Goal: Task Accomplishment & Management: Manage account settings

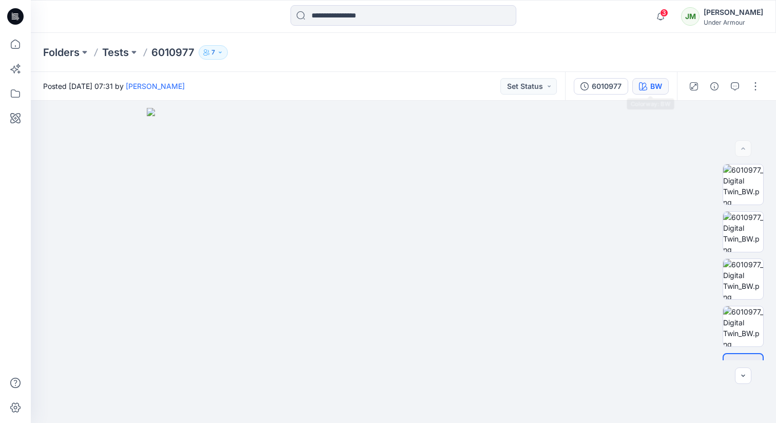
click at [648, 81] on button "BW" at bounding box center [651, 86] width 36 height 16
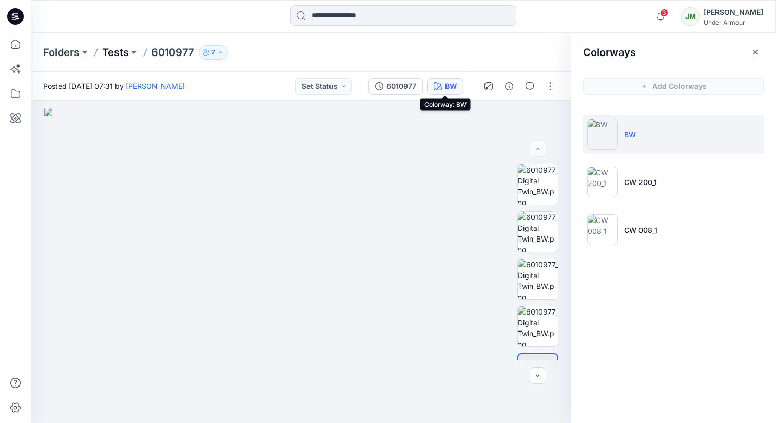
click at [119, 50] on p "Tests" at bounding box center [115, 52] width 27 height 14
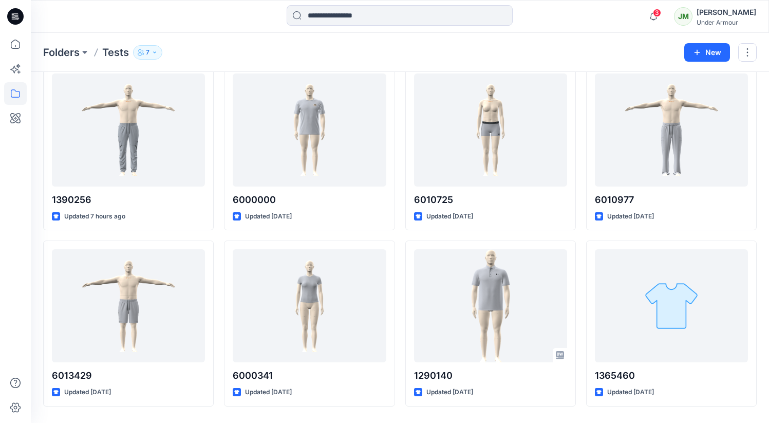
scroll to position [255, 0]
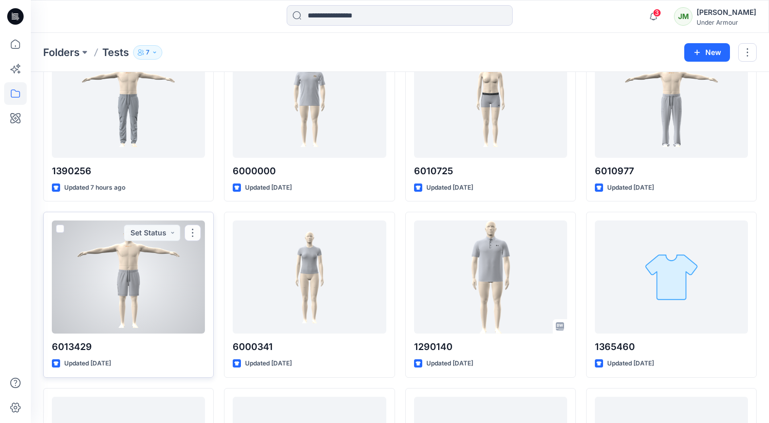
click at [119, 258] on div at bounding box center [128, 276] width 153 height 113
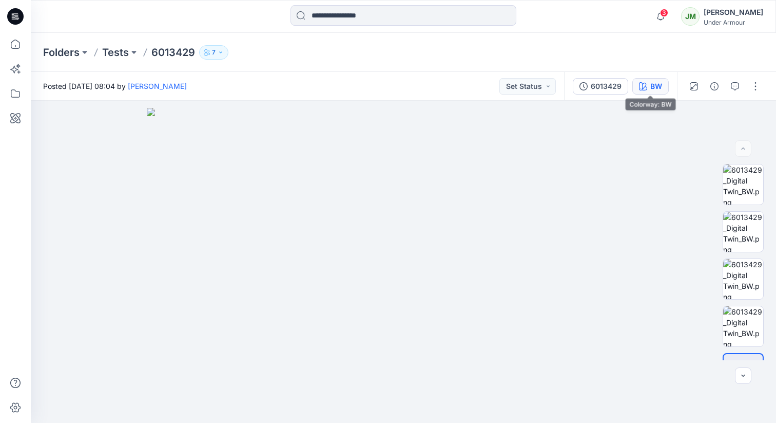
click at [653, 86] on div "BW" at bounding box center [657, 86] width 12 height 11
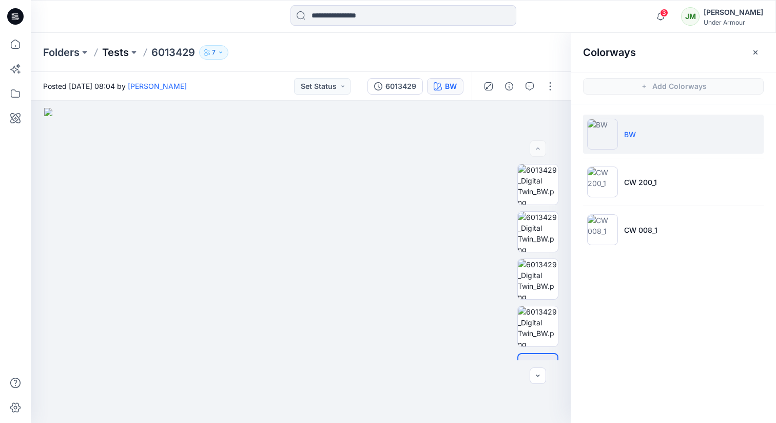
click at [116, 50] on p "Tests" at bounding box center [115, 52] width 27 height 14
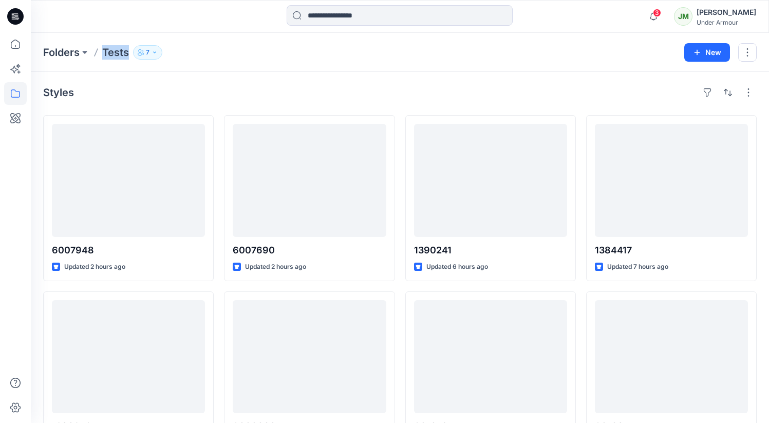
click at [116, 50] on p "Tests" at bounding box center [115, 52] width 27 height 14
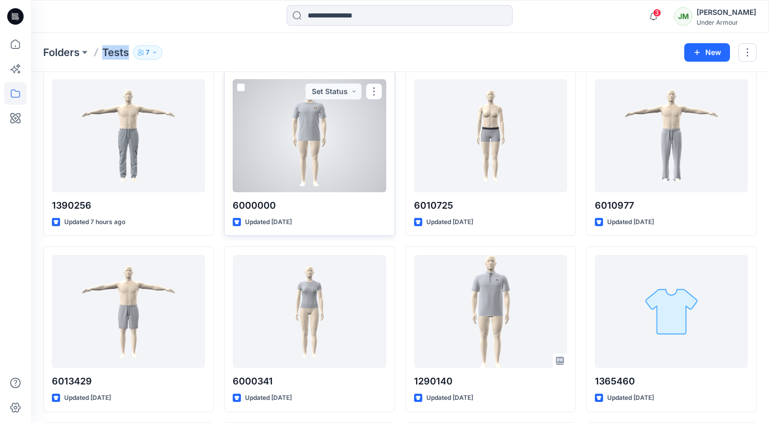
scroll to position [143, 0]
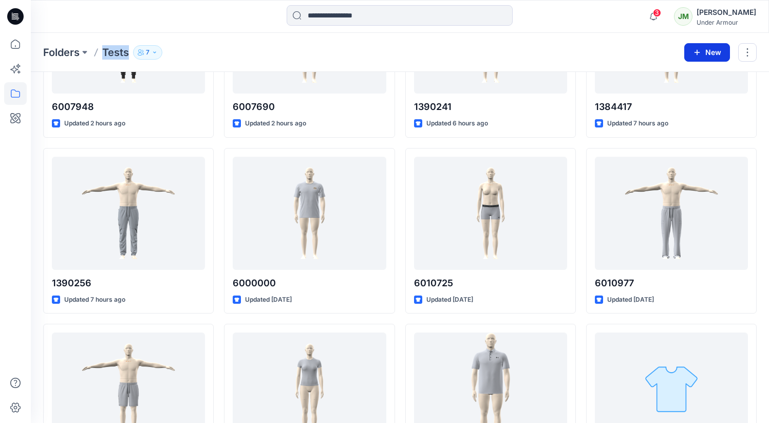
click at [713, 53] on button "New" at bounding box center [707, 52] width 46 height 18
click at [690, 72] on p "New Style" at bounding box center [675, 78] width 34 height 12
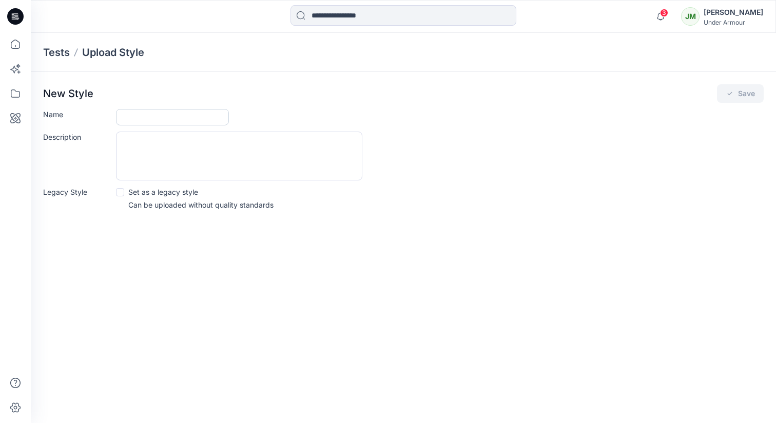
click at [134, 110] on input "Name" at bounding box center [172, 117] width 113 height 16
drag, startPoint x: 142, startPoint y: 116, endPoint x: 192, endPoint y: 109, distance: 50.8
click at [192, 109] on input "*******" at bounding box center [172, 117] width 113 height 16
click at [185, 113] on input "*******" at bounding box center [172, 117] width 113 height 16
type input "*******"
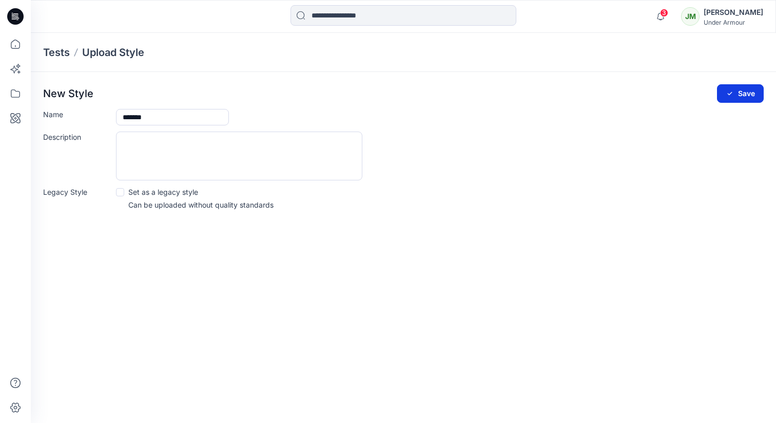
click at [752, 90] on button "Save" at bounding box center [740, 93] width 47 height 18
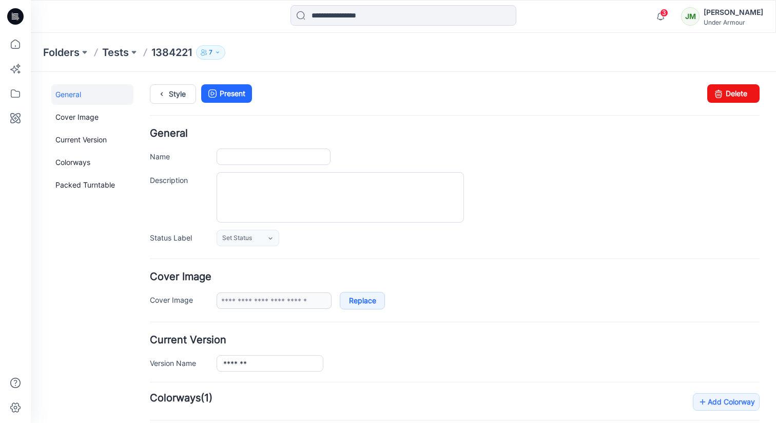
type input "*******"
type input "**********"
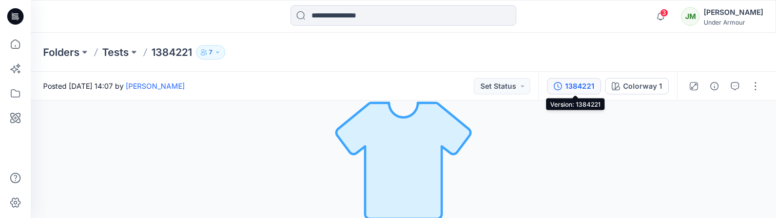
click at [577, 86] on div "1384221" at bounding box center [579, 86] width 29 height 11
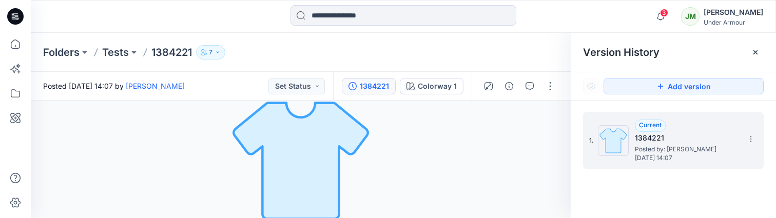
click at [659, 136] on h5 "1384221" at bounding box center [686, 138] width 103 height 12
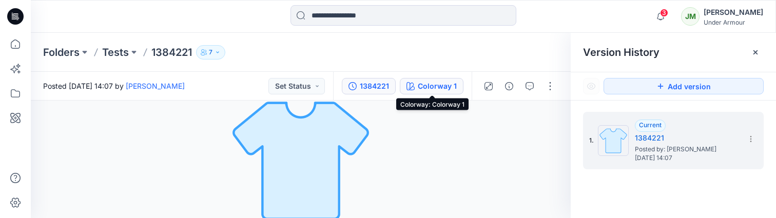
click at [420, 82] on div "Colorway 1" at bounding box center [437, 86] width 39 height 11
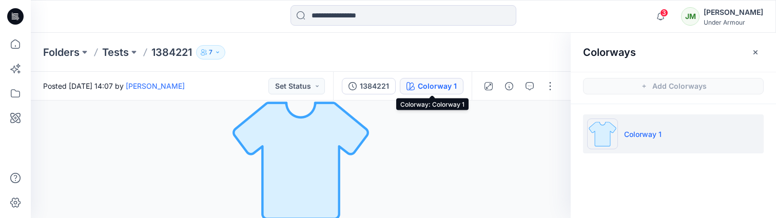
click at [440, 81] on div "Colorway 1" at bounding box center [437, 86] width 39 height 11
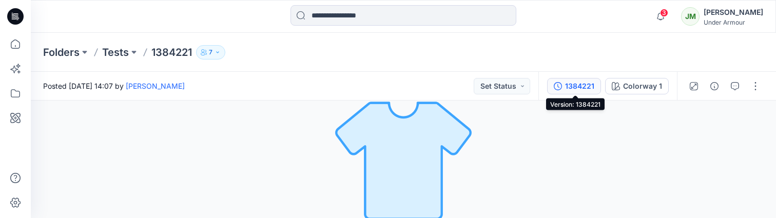
click at [564, 88] on button "1384221" at bounding box center [574, 86] width 54 height 16
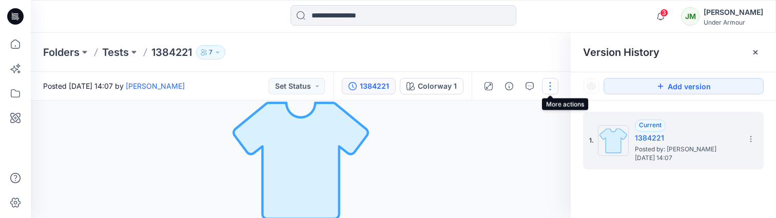
click at [549, 89] on button "button" at bounding box center [550, 86] width 16 height 16
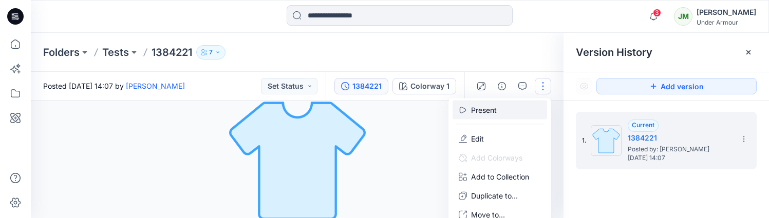
click at [503, 101] on button "Present" at bounding box center [499, 110] width 94 height 19
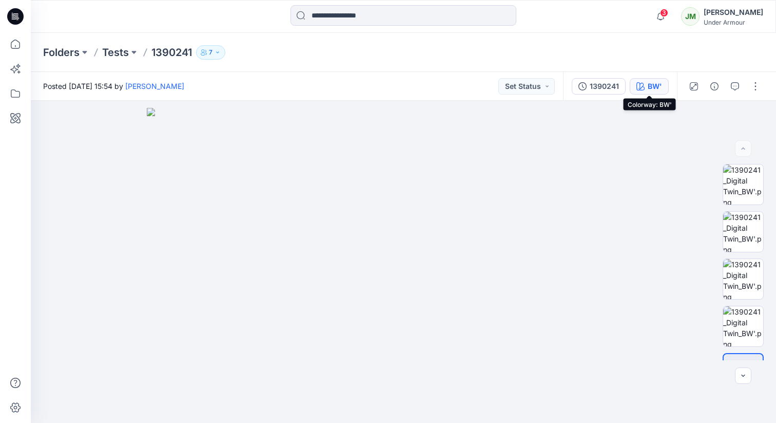
click at [654, 90] on div "BW'" at bounding box center [655, 86] width 14 height 11
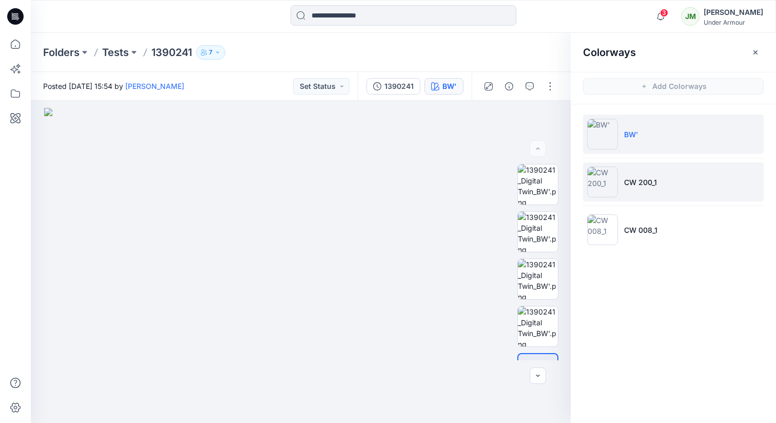
click at [603, 179] on img at bounding box center [602, 181] width 31 height 31
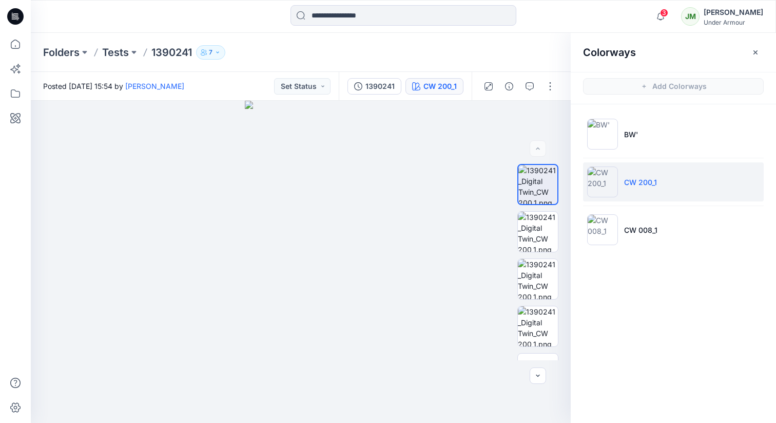
click at [119, 51] on p "Tests" at bounding box center [115, 52] width 27 height 14
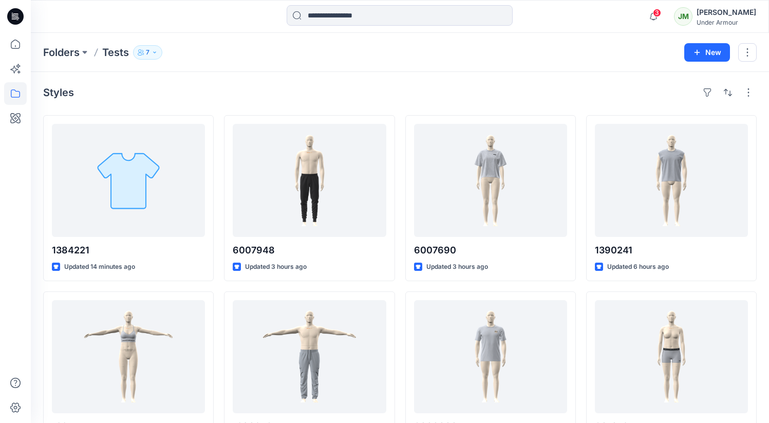
click at [153, 51] on icon "button" at bounding box center [154, 52] width 6 height 6
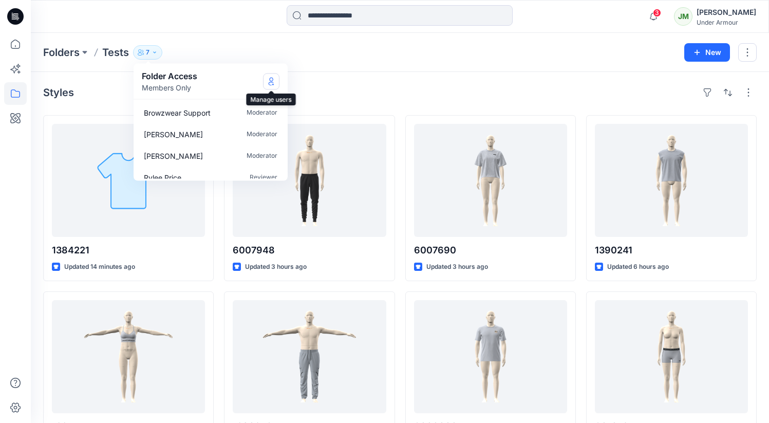
click at [271, 81] on icon "Manage Users" at bounding box center [271, 81] width 4 height 8
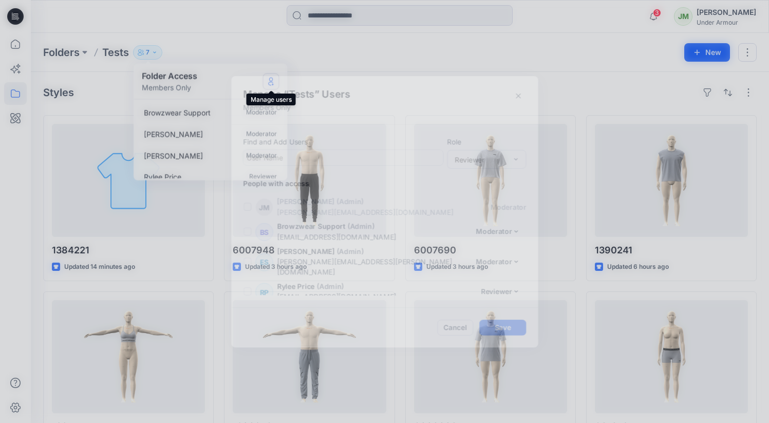
scroll to position [73, 0]
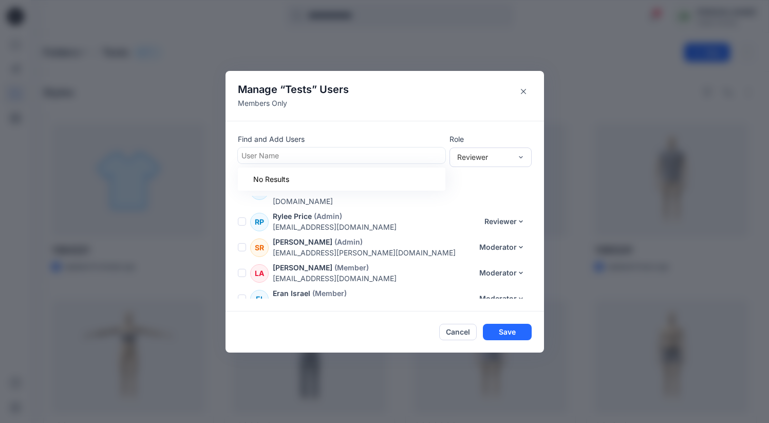
click at [289, 153] on div at bounding box center [341, 155] width 200 height 13
type input "****"
click at [463, 326] on button "Cancel" at bounding box center [457, 332] width 37 height 16
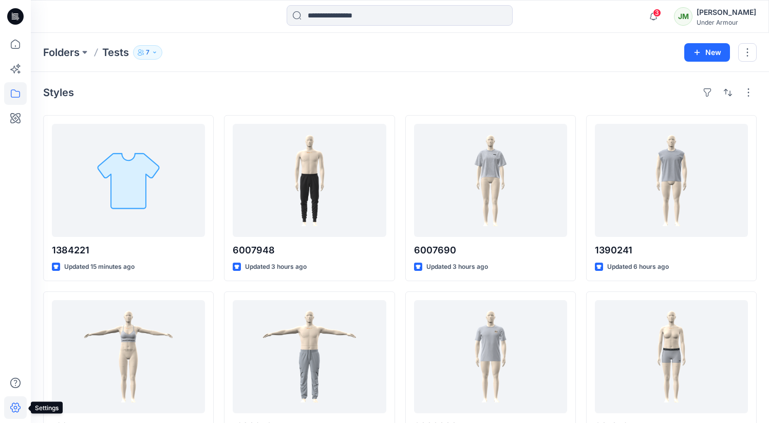
click at [12, 406] on icon at bounding box center [15, 407] width 23 height 23
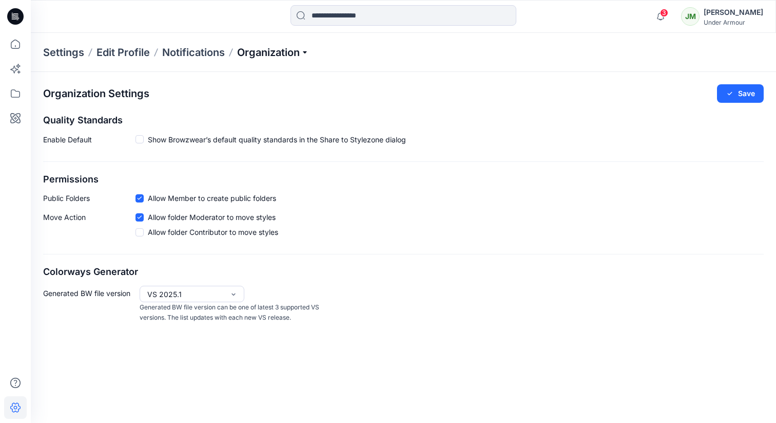
click at [275, 58] on p "Organization" at bounding box center [273, 52] width 72 height 14
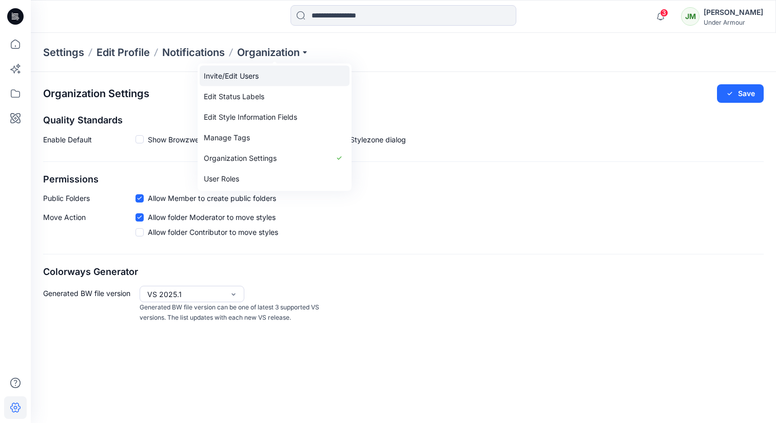
click at [249, 75] on link "Invite/Edit Users" at bounding box center [275, 76] width 150 height 21
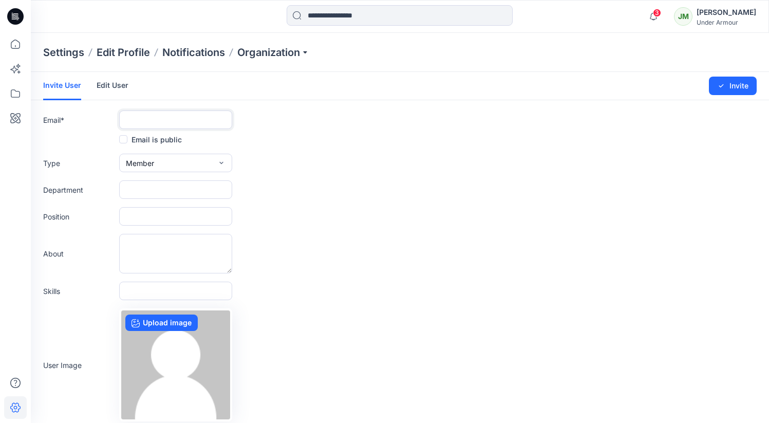
click at [139, 125] on input "text" at bounding box center [175, 119] width 113 height 18
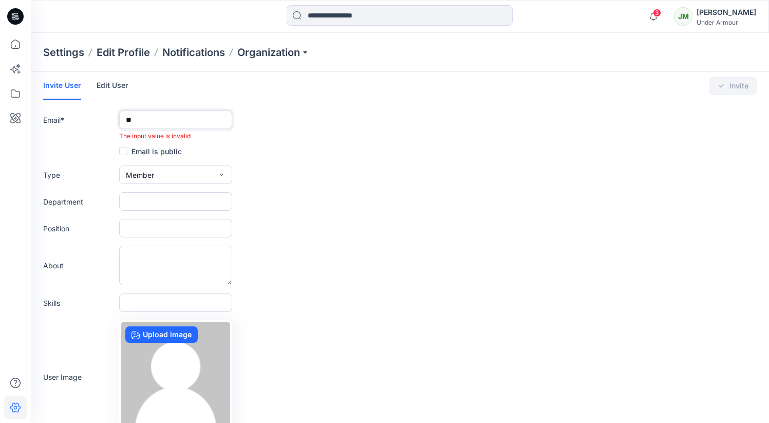
type input "*"
drag, startPoint x: 105, startPoint y: 118, endPoint x: 74, endPoint y: 118, distance: 30.8
click at [74, 118] on div "Email * ******** The input value is invalid" at bounding box center [399, 125] width 713 height 30
paste input "**********"
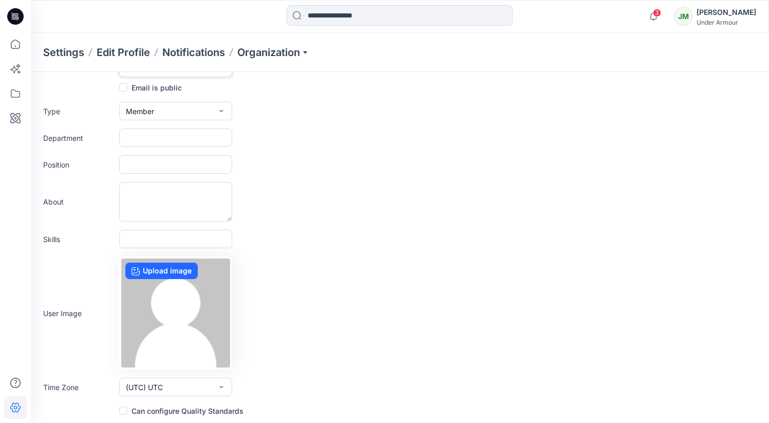
scroll to position [54, 0]
type input "**********"
click at [197, 388] on button "(UTC) UTC" at bounding box center [175, 384] width 113 height 18
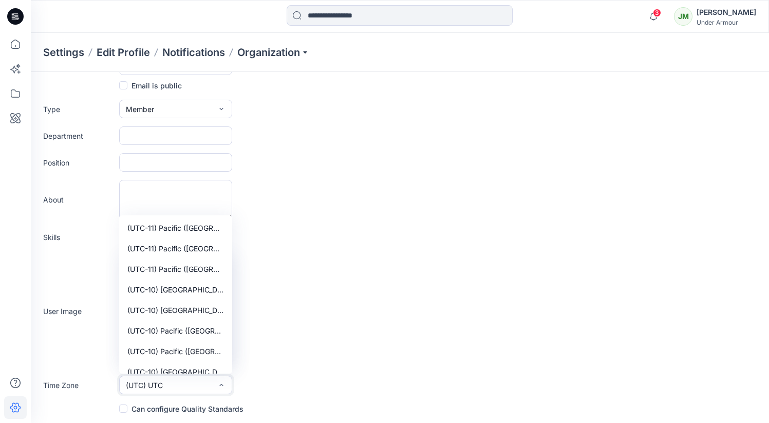
click at [197, 388] on button "(UTC) UTC" at bounding box center [175, 384] width 113 height 18
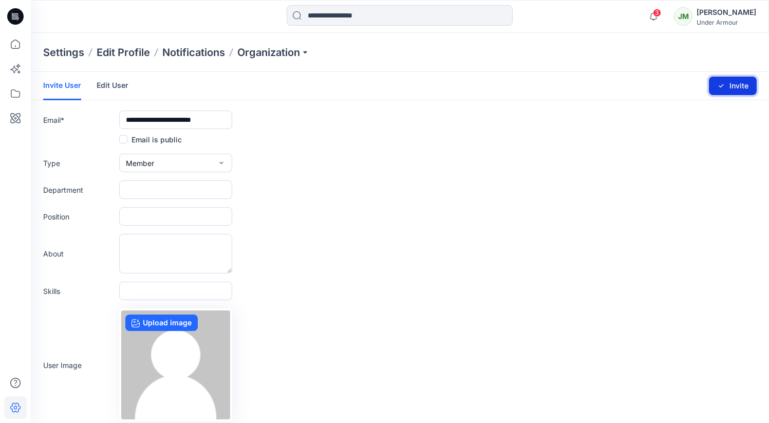
click at [736, 83] on button "Invite" at bounding box center [733, 86] width 48 height 18
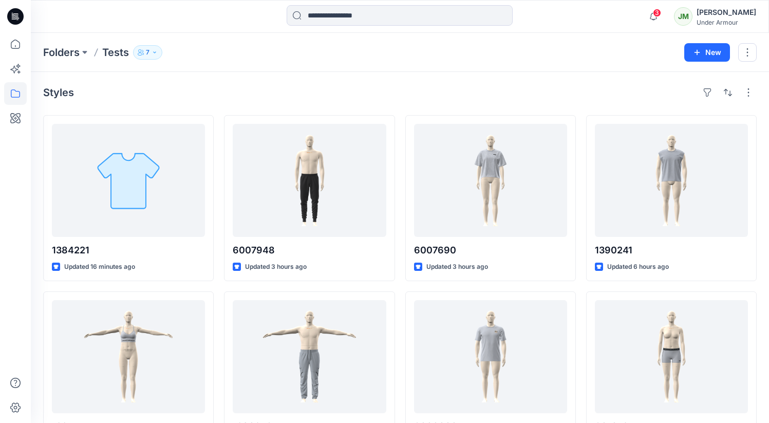
click at [155, 51] on icon "button" at bounding box center [154, 52] width 6 height 6
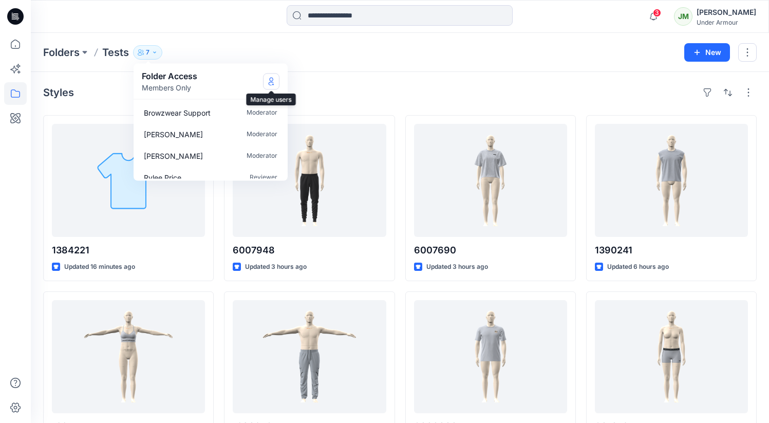
click at [269, 84] on icon "Manage Users" at bounding box center [271, 83] width 5 height 4
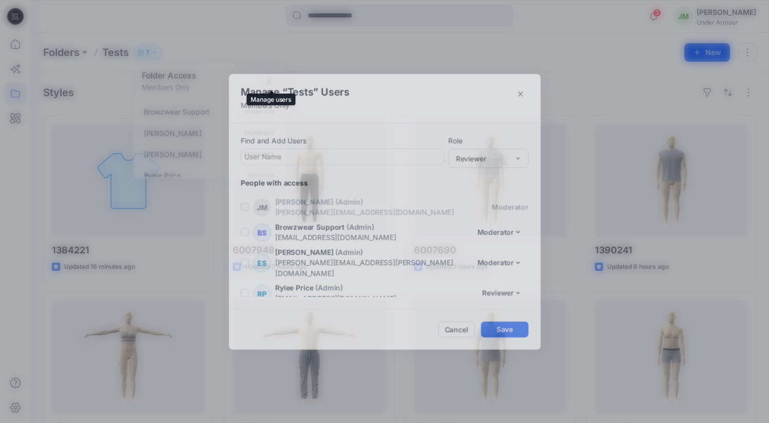
scroll to position [73, 0]
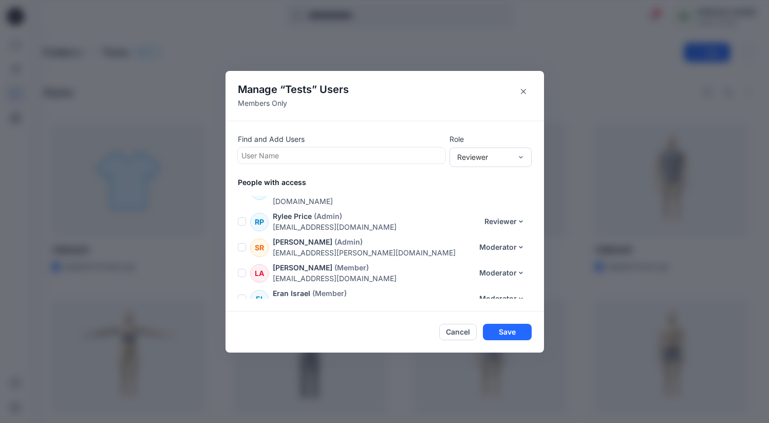
click at [262, 155] on div at bounding box center [341, 155] width 200 height 13
type input "****"
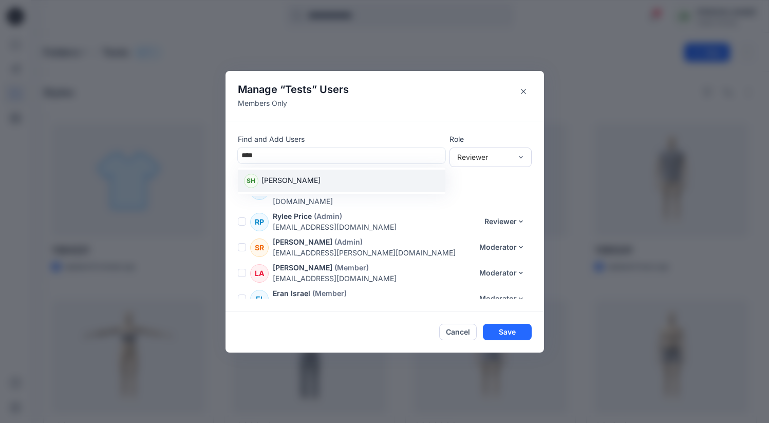
click at [275, 174] on div "SH [PERSON_NAME]" at bounding box center [341, 181] width 195 height 14
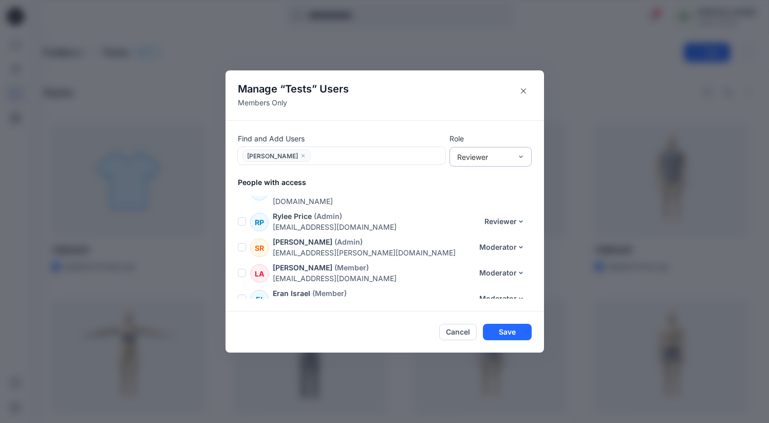
click at [481, 150] on div "Reviewer" at bounding box center [490, 157] width 82 height 20
click at [483, 203] on div "Moderator" at bounding box center [490, 212] width 78 height 18
click at [516, 331] on button "Save" at bounding box center [507, 332] width 49 height 16
